Goal: Information Seeking & Learning: Learn about a topic

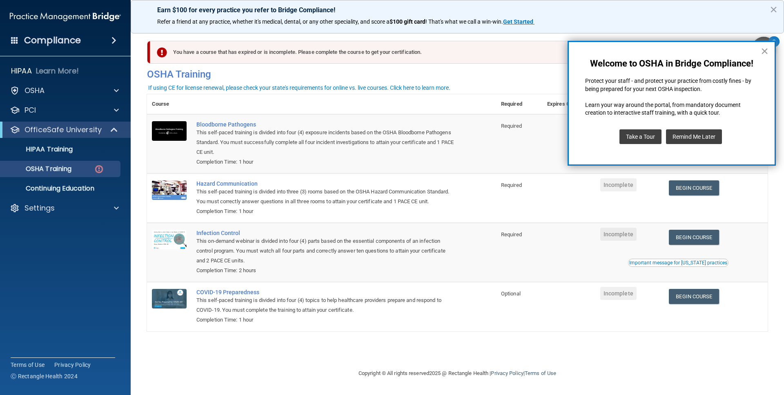
click at [767, 53] on button "×" at bounding box center [765, 51] width 8 height 13
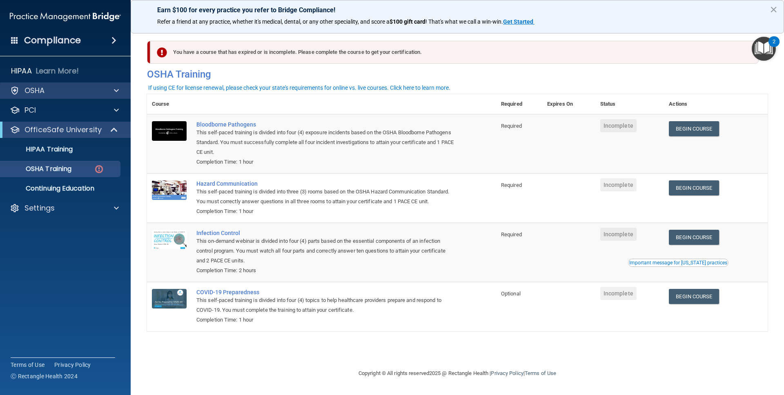
click at [43, 96] on div "OSHA" at bounding box center [65, 91] width 131 height 16
click at [58, 96] on div "OSHA" at bounding box center [65, 91] width 131 height 16
click at [77, 94] on div "OSHA" at bounding box center [54, 91] width 101 height 10
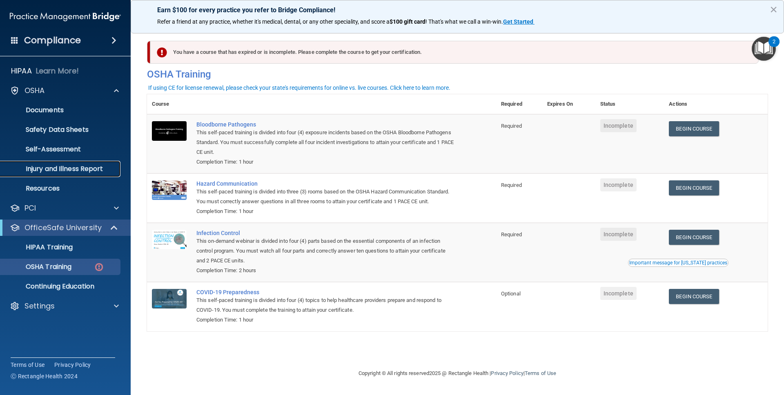
click at [60, 167] on p "Injury and Illness Report" at bounding box center [61, 169] width 112 height 8
